Goal: Task Accomplishment & Management: Use online tool/utility

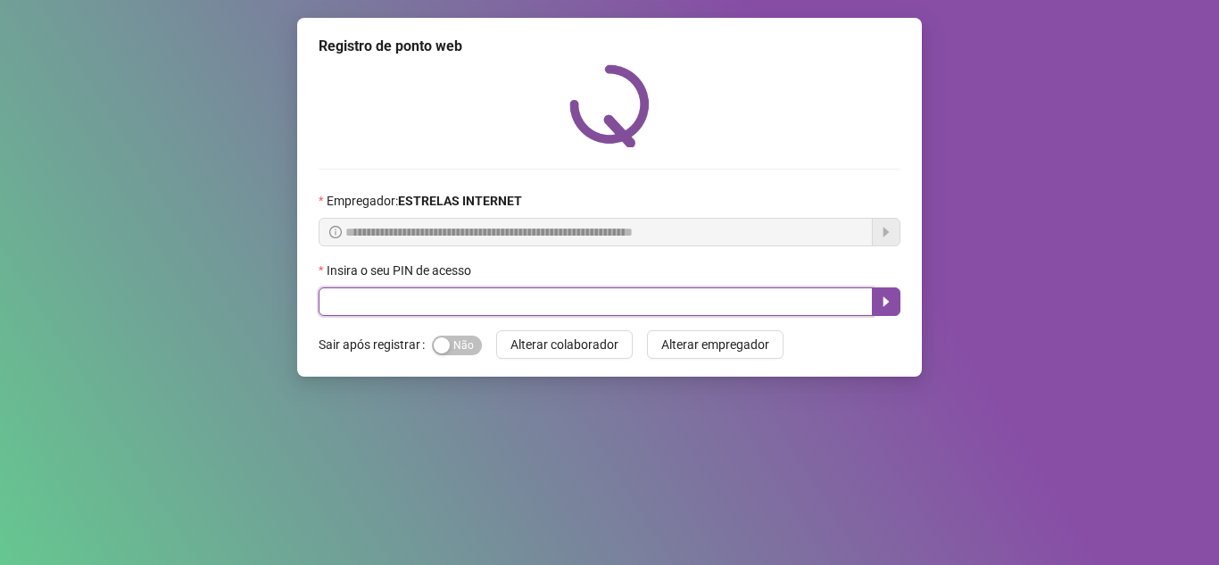
click at [540, 306] on input "text" at bounding box center [596, 301] width 554 height 29
type input "*****"
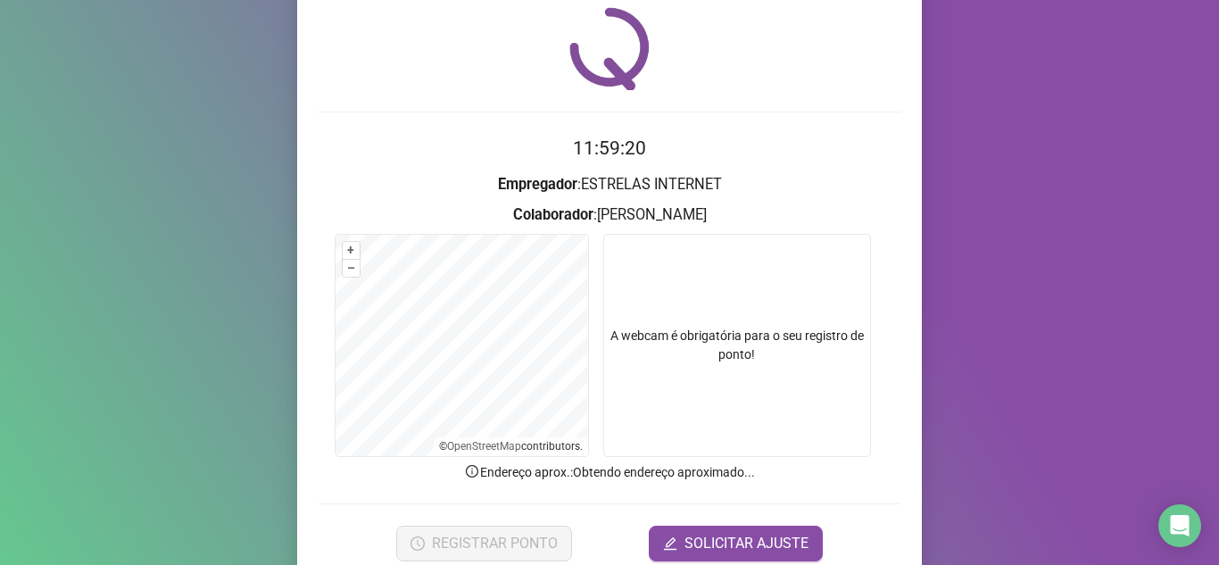
scroll to position [132, 0]
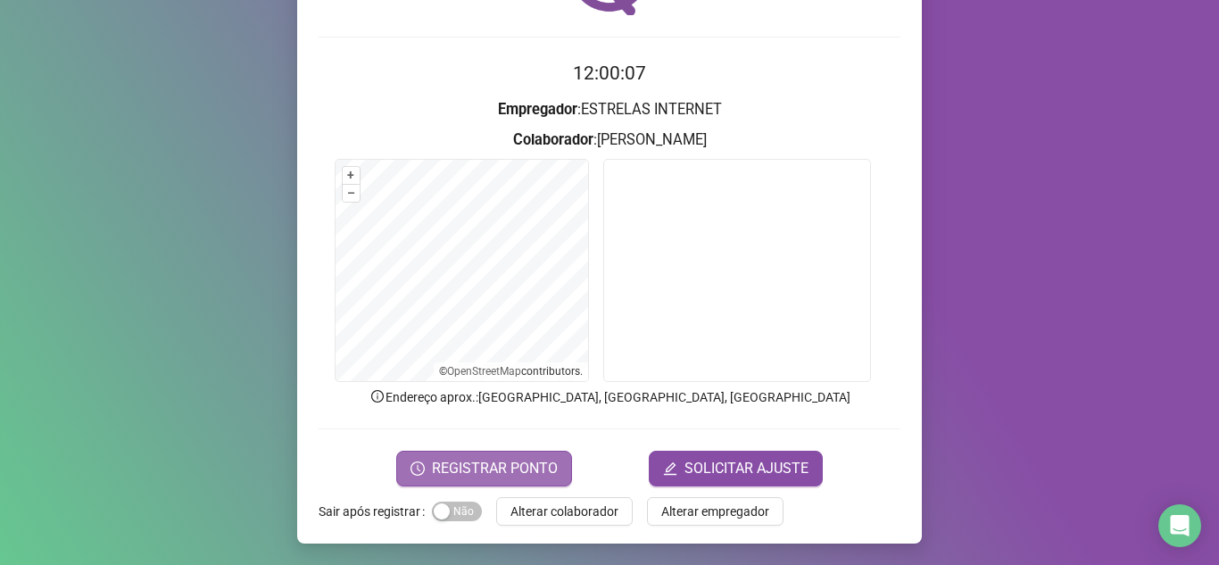
click at [529, 467] on span "REGISTRAR PONTO" at bounding box center [495, 468] width 126 height 21
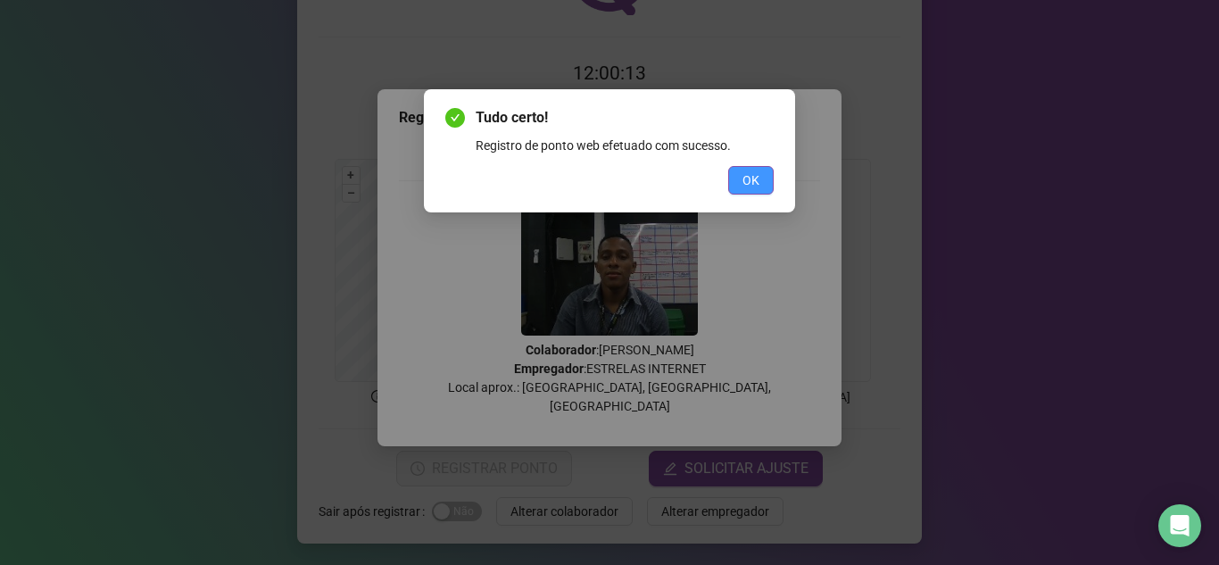
click at [749, 178] on span "OK" at bounding box center [750, 180] width 17 height 20
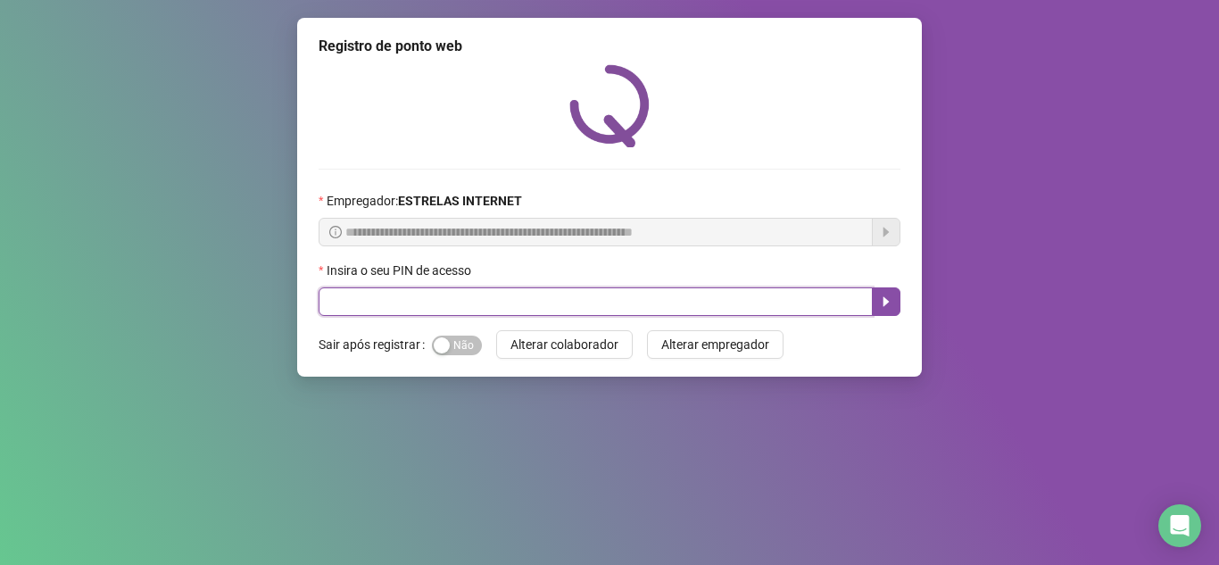
click at [322, 298] on input "text" at bounding box center [596, 301] width 554 height 29
type input "*****"
click at [891, 301] on icon "caret-right" at bounding box center [886, 301] width 14 height 14
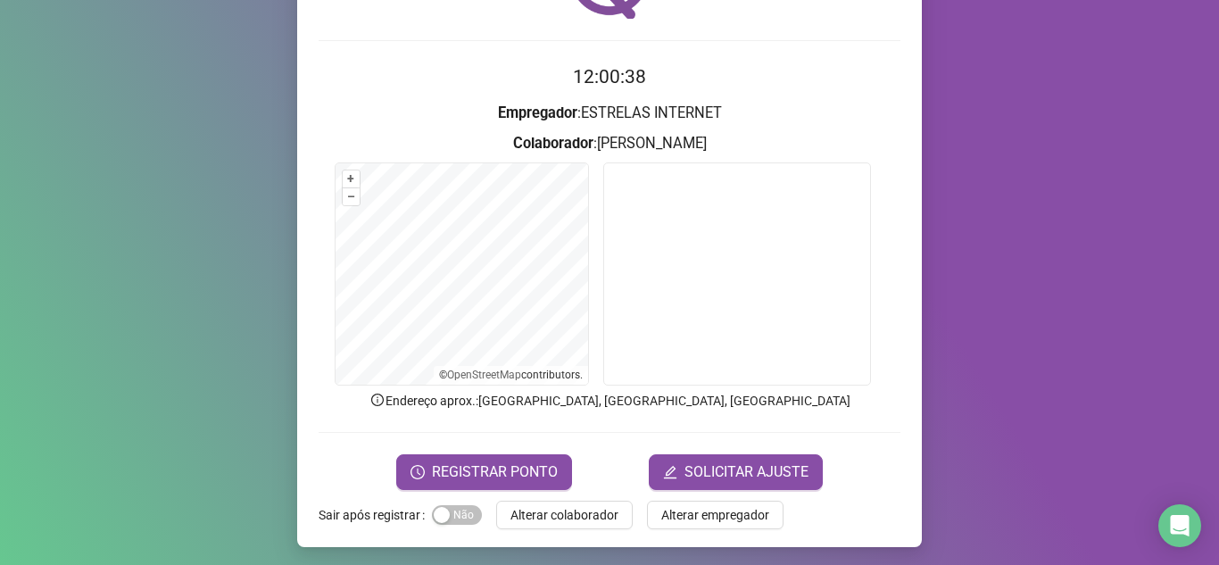
scroll to position [132, 0]
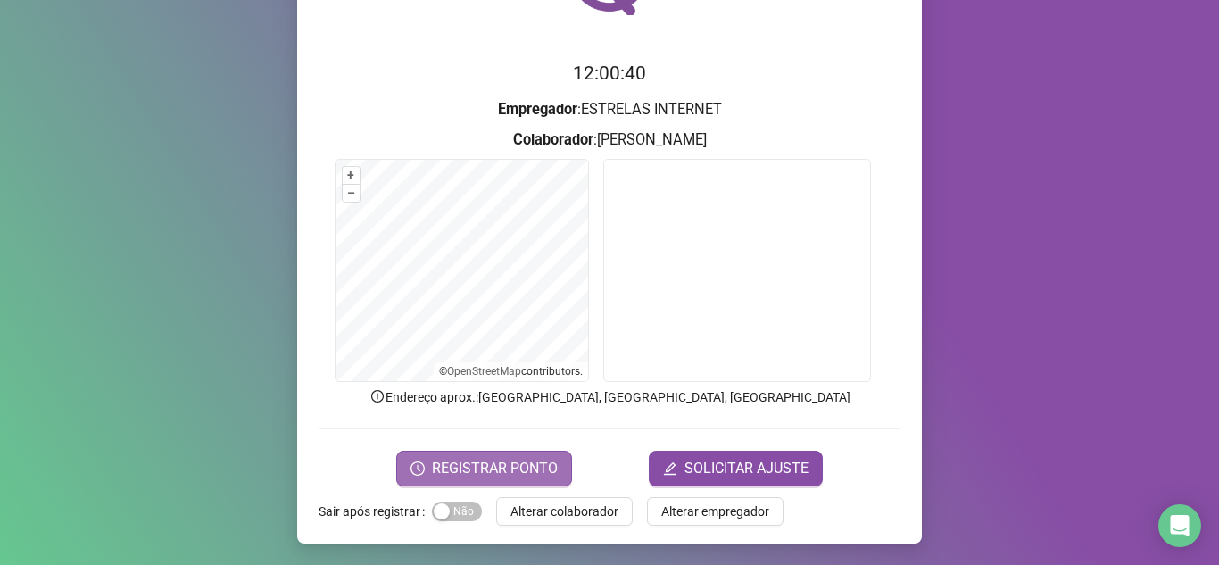
click at [501, 460] on span "REGISTRAR PONTO" at bounding box center [495, 468] width 126 height 21
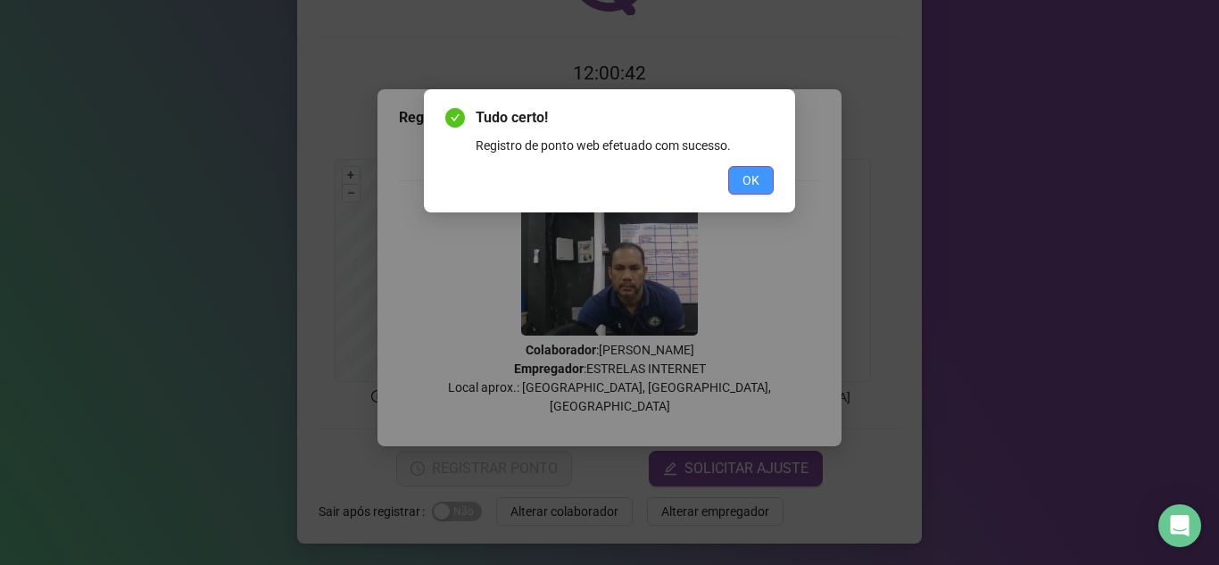
click at [748, 186] on span "OK" at bounding box center [750, 180] width 17 height 20
